Goal: Obtain resource: Download file/media

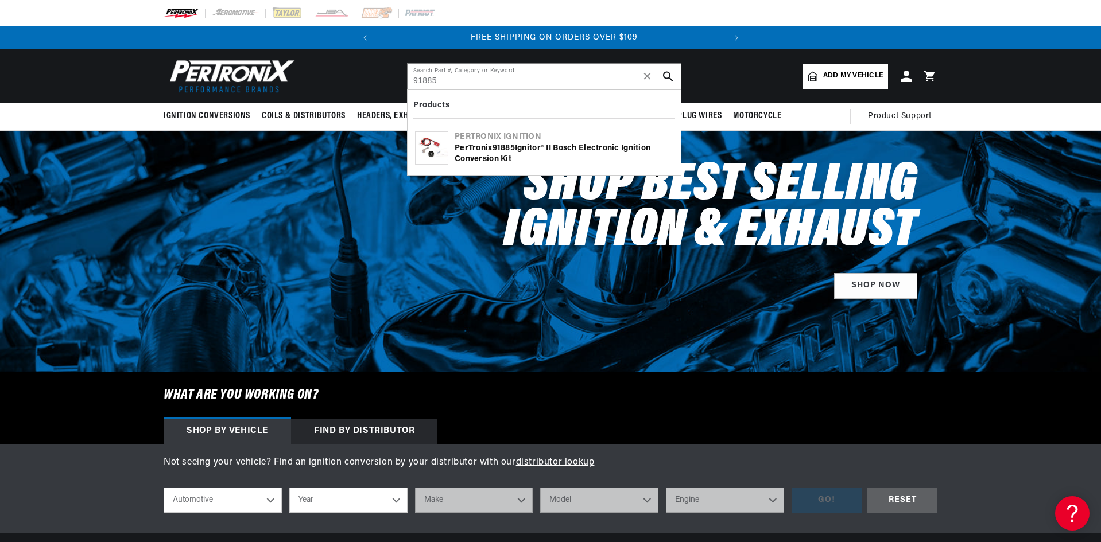
type input "91885"
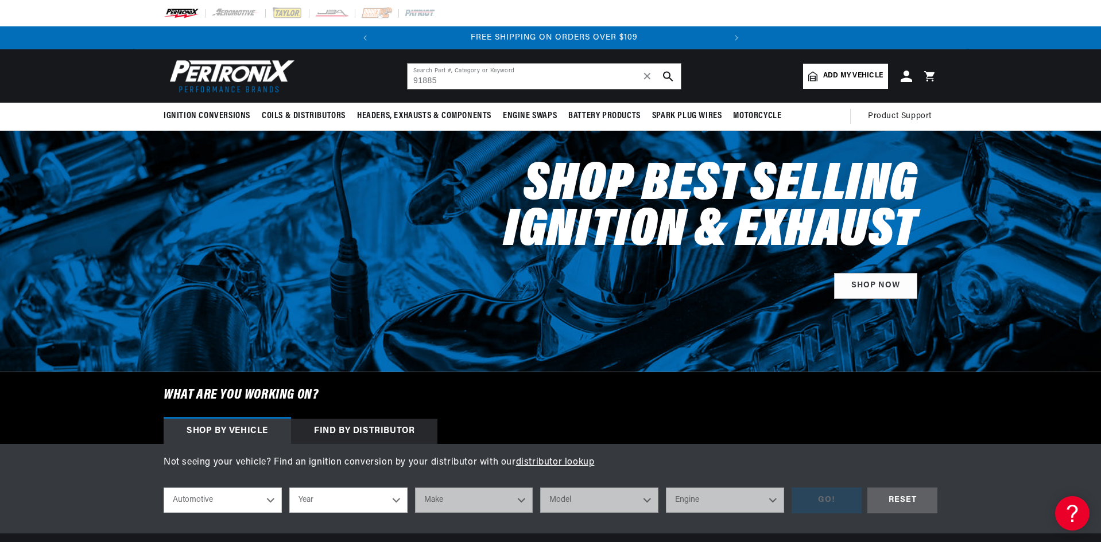
scroll to position [0, 348]
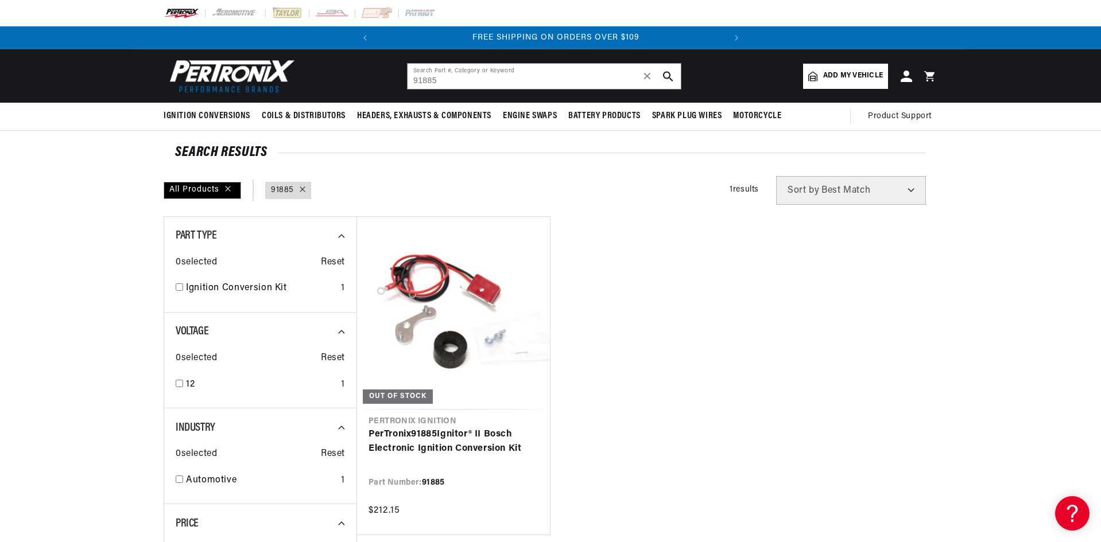
scroll to position [0, 348]
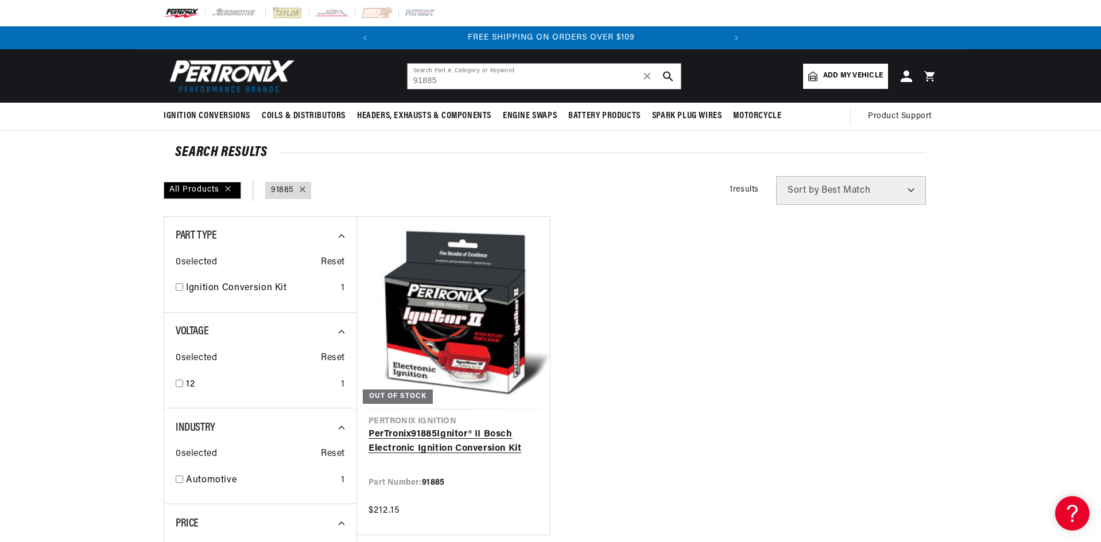
click at [436, 448] on link "PerTronix 91885 Ignitor® II Bosch Electronic Ignition Conversion Kit" at bounding box center [454, 442] width 170 height 29
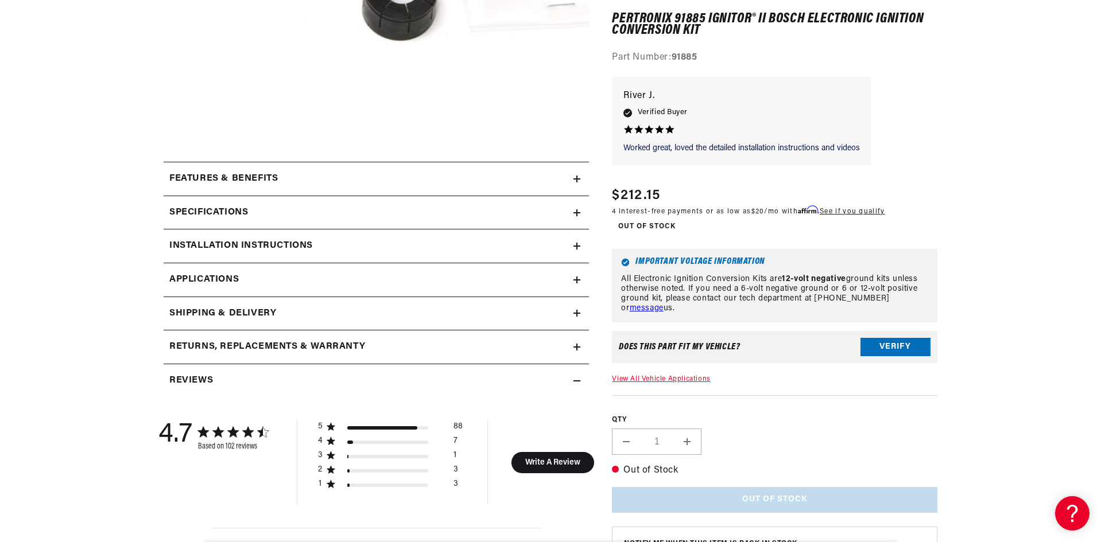
click at [381, 245] on div "Installation instructions" at bounding box center [369, 246] width 410 height 15
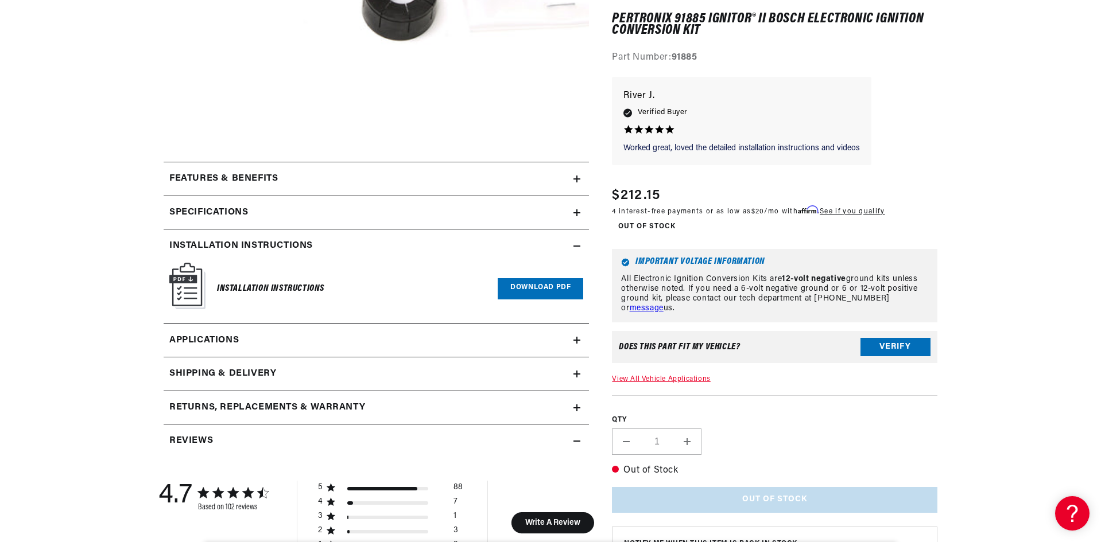
click at [537, 291] on link "Download PDF" at bounding box center [541, 288] width 86 height 21
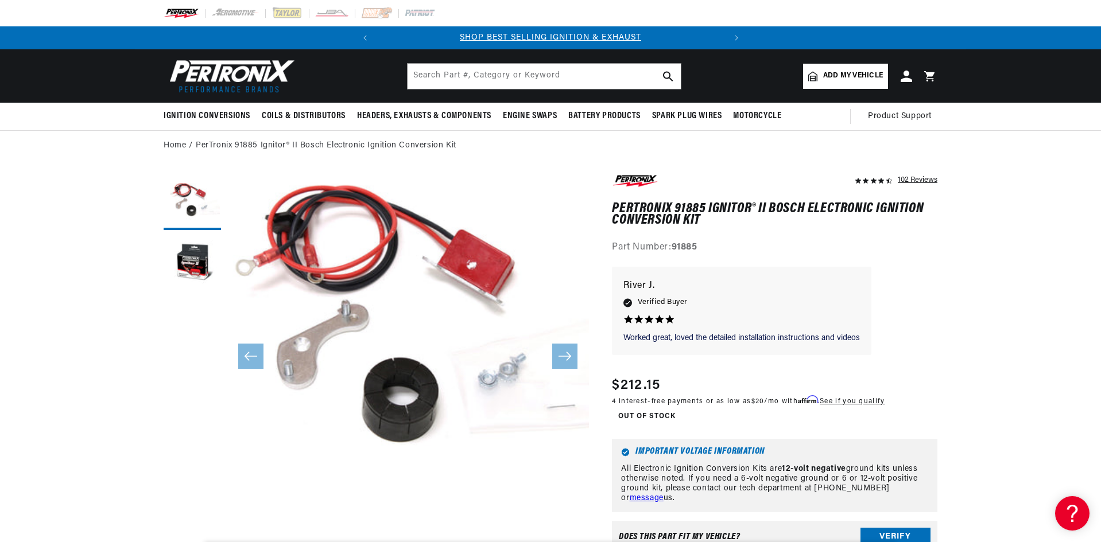
click at [191, 535] on button "Open media 1 in modal" at bounding box center [191, 535] width 0 height 0
